Goal: Transaction & Acquisition: Download file/media

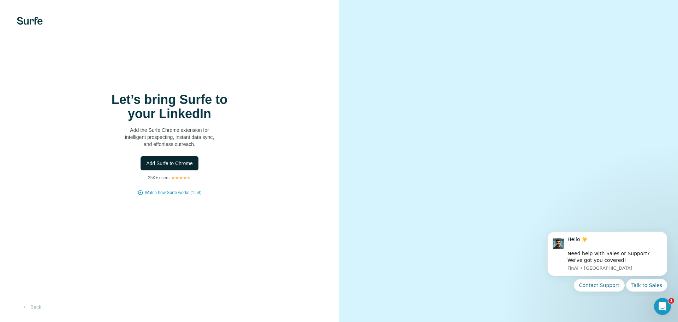
click at [180, 160] on span "Add Surfe to Chrome" at bounding box center [169, 163] width 47 height 7
click at [193, 163] on button "Add Surfe to Chrome" at bounding box center [169, 163] width 58 height 14
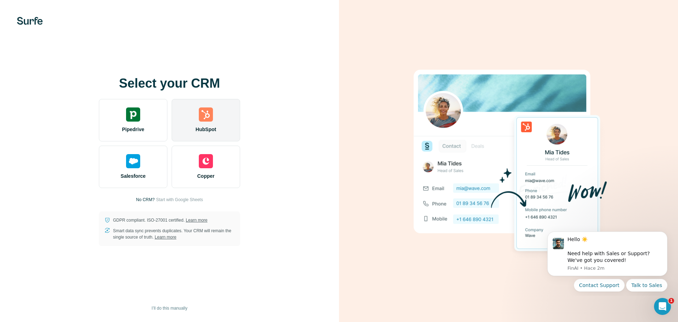
click at [204, 117] on img at bounding box center [206, 114] width 14 height 14
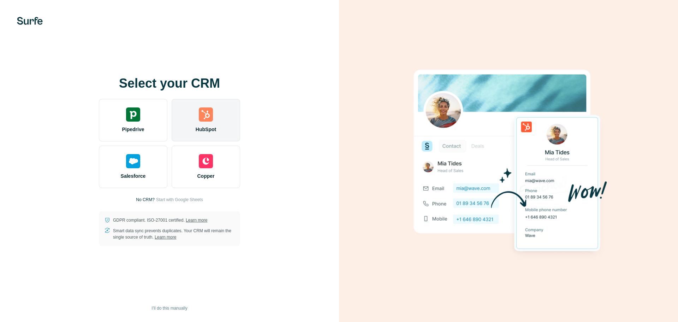
click at [208, 122] on div "HubSpot" at bounding box center [206, 120] width 68 height 42
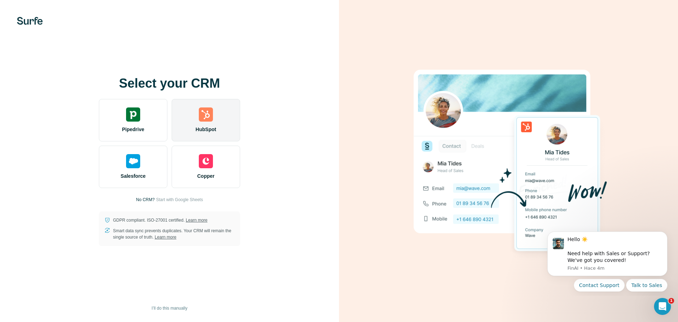
click at [197, 125] on div "HubSpot" at bounding box center [206, 120] width 68 height 42
